Goal: Check status

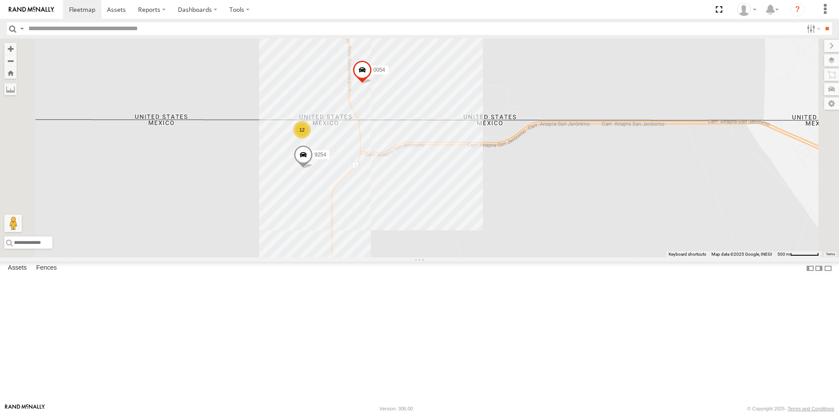
drag, startPoint x: 431, startPoint y: 165, endPoint x: 455, endPoint y: 367, distance: 203.8
click at [457, 257] on div "9254 0054 12" at bounding box center [419, 147] width 839 height 219
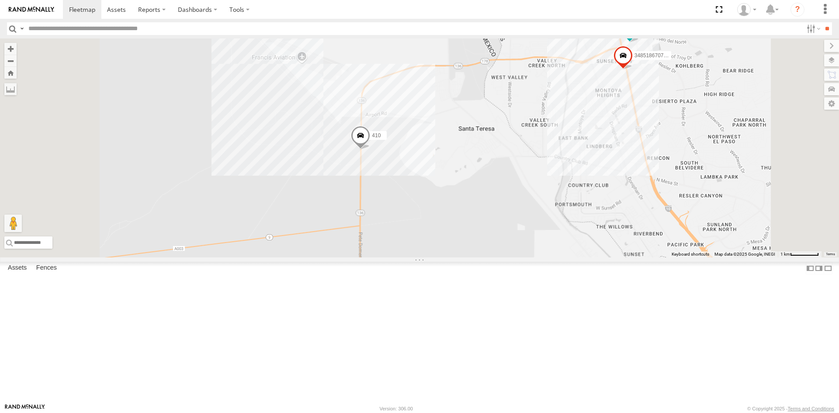
drag, startPoint x: 493, startPoint y: 277, endPoint x: 493, endPoint y: 290, distance: 12.7
click at [494, 257] on div "9254 0054 12 3485186707B8 1124 410" at bounding box center [419, 147] width 839 height 219
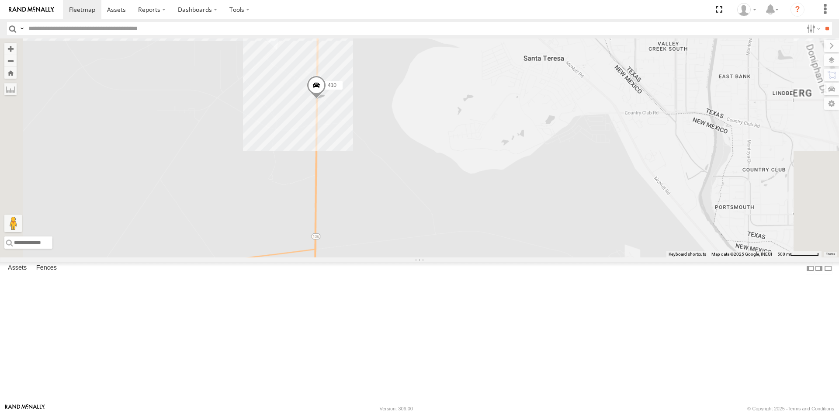
drag, startPoint x: 506, startPoint y: 244, endPoint x: 504, endPoint y: 130, distance: 114.1
click at [502, 132] on div "9254 0054 3485186707B8 1124 410" at bounding box center [419, 147] width 839 height 219
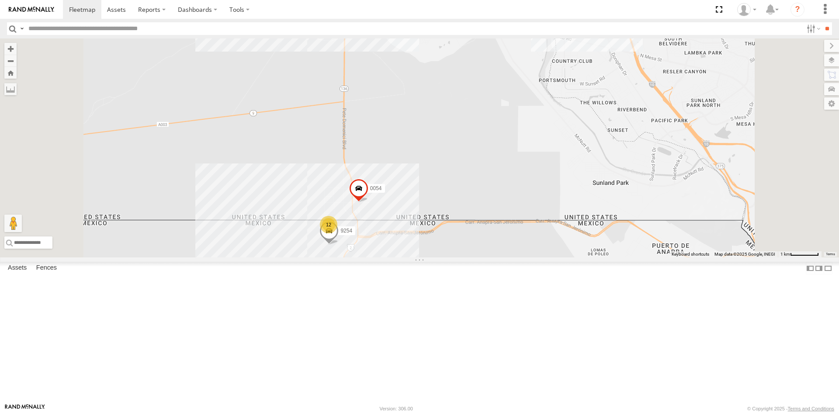
drag, startPoint x: 507, startPoint y: 153, endPoint x: 490, endPoint y: 183, distance: 34.3
click at [490, 183] on div "9254 0054 3485186707B8 1124 410 12" at bounding box center [419, 147] width 839 height 219
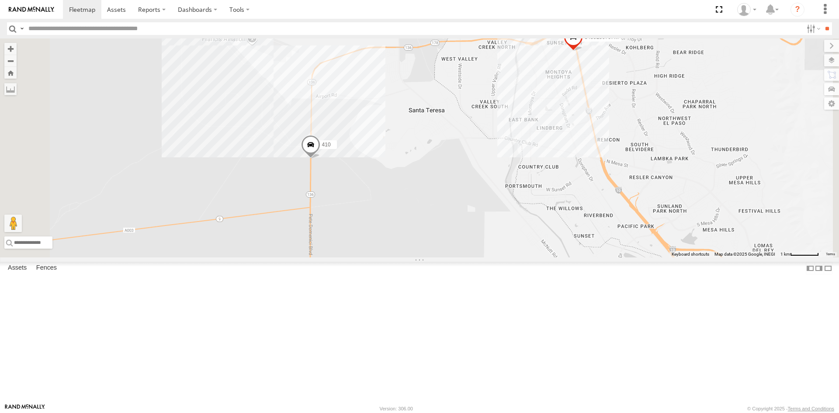
drag, startPoint x: 454, startPoint y: 218, endPoint x: 422, endPoint y: 319, distance: 106.3
click at [422, 257] on div "9254 0054 3485186707B8 1124 410 12" at bounding box center [419, 147] width 839 height 219
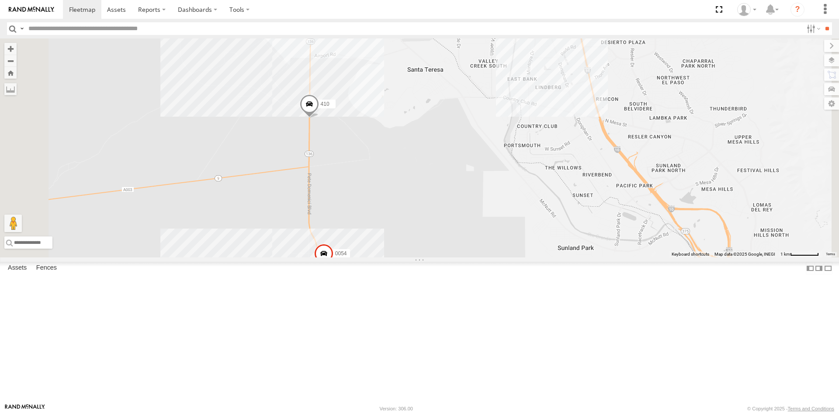
drag, startPoint x: 420, startPoint y: 313, endPoint x: 420, endPoint y: 268, distance: 45.0
click at [420, 257] on div "9254 0054 3485186707B8 1124 410 12" at bounding box center [419, 147] width 839 height 219
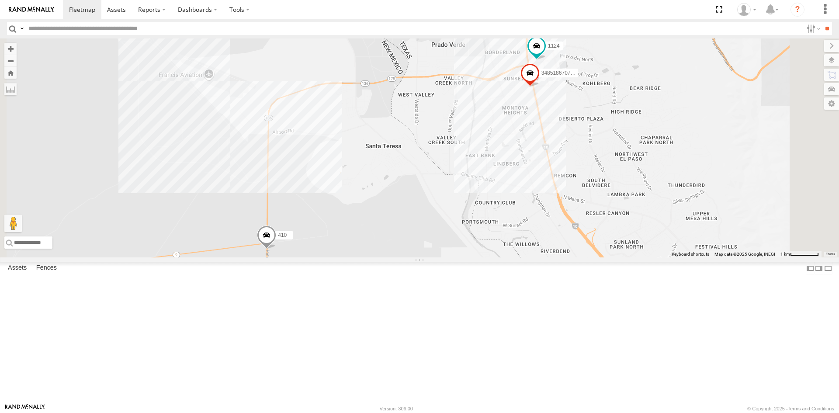
drag, startPoint x: 422, startPoint y: 231, endPoint x: 386, endPoint y: 281, distance: 61.4
click at [276, 249] on span at bounding box center [266, 237] width 19 height 24
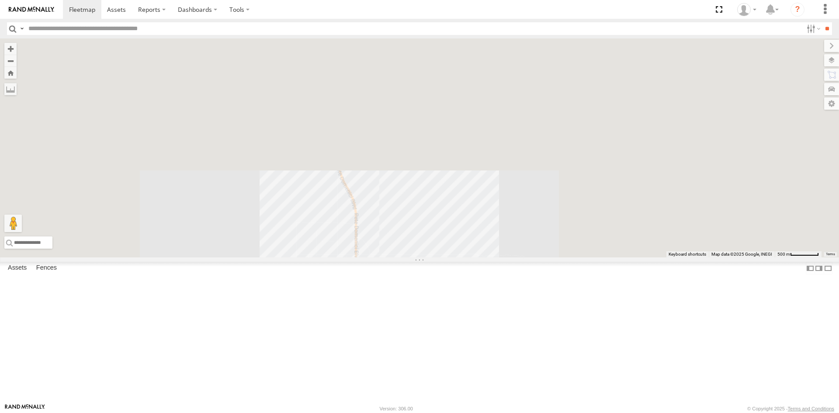
drag, startPoint x: 622, startPoint y: 206, endPoint x: 511, endPoint y: 358, distance: 187.9
click at [514, 257] on div "5810 CAMARA 410 896" at bounding box center [419, 147] width 839 height 219
